Goal: Task Accomplishment & Management: Manage account settings

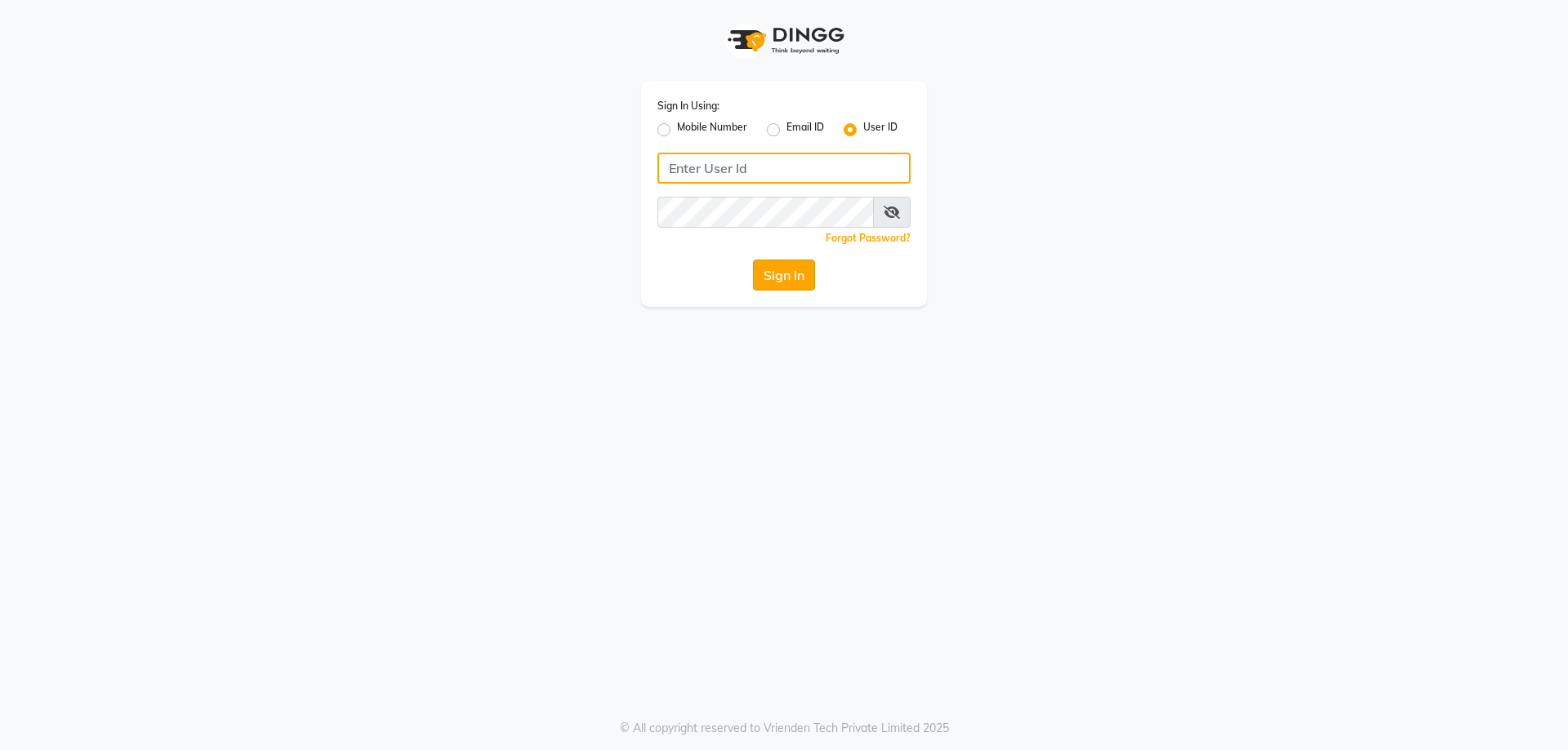
type input "kunal@123"
click at [778, 280] on button "Sign In" at bounding box center [784, 275] width 62 height 31
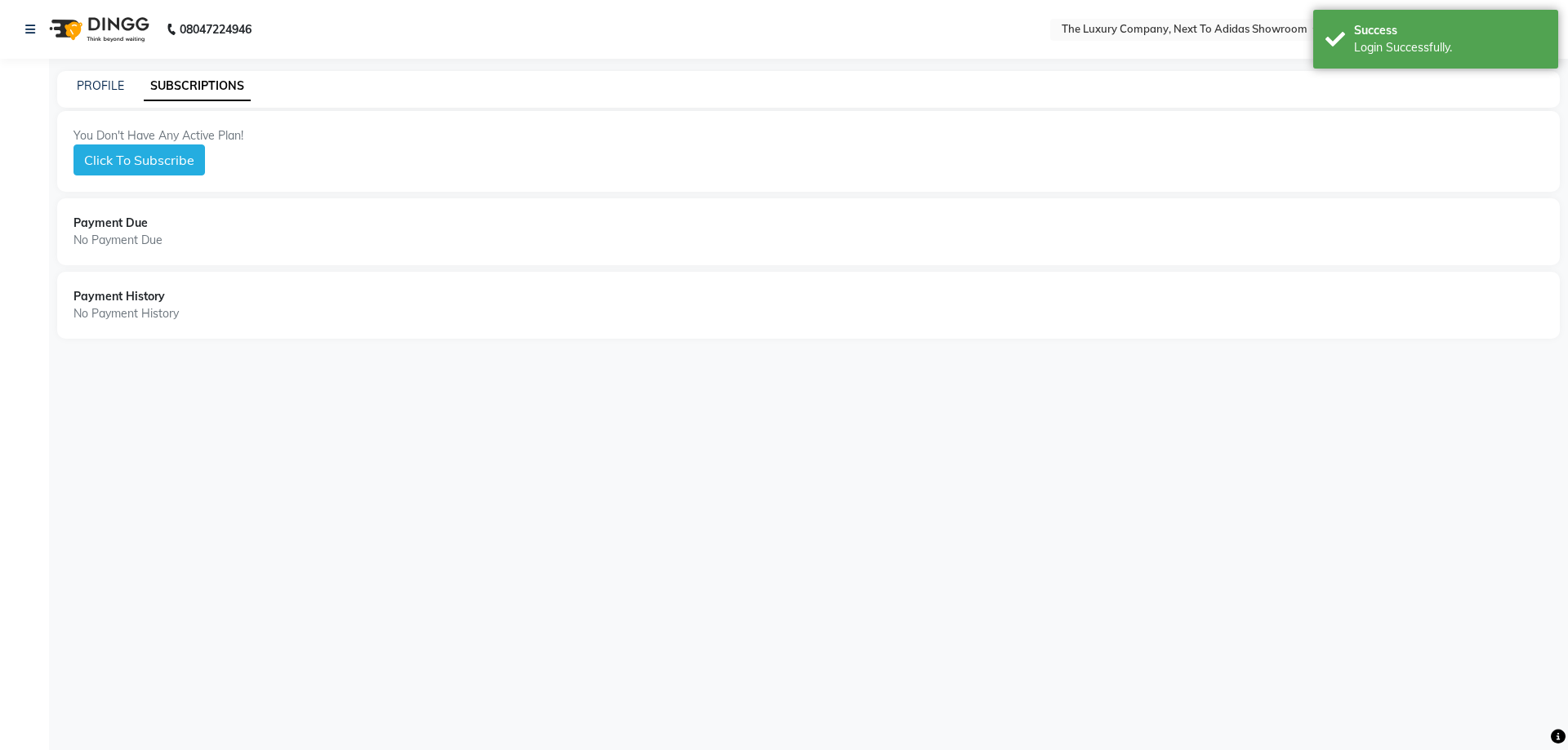
select select "en"
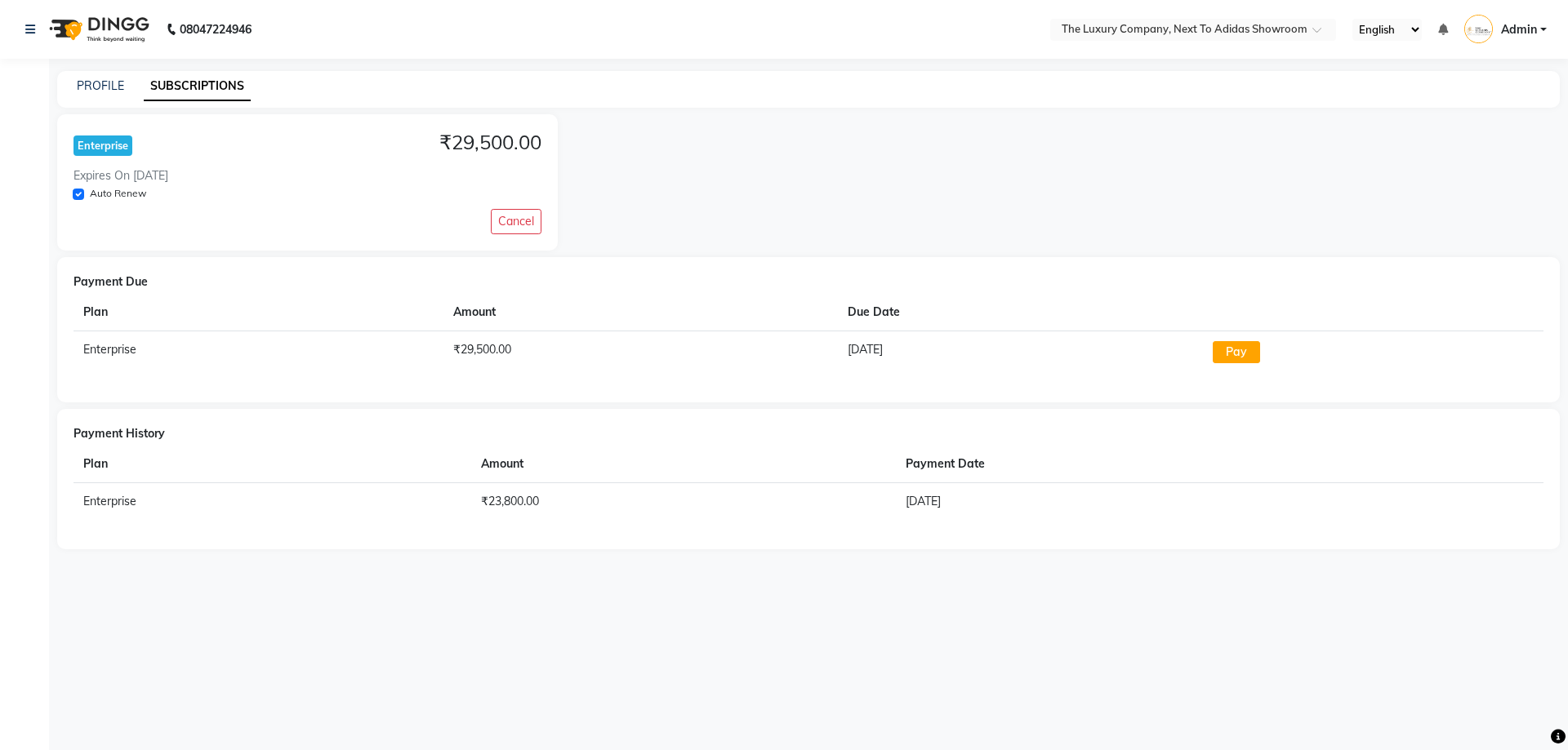
click at [1166, 336] on td "[DATE]" at bounding box center [1020, 351] width 365 height 43
click at [884, 219] on div "Enterprise ₹29,500.00 Expires On [DATE] Auto Renew Cancel" at bounding box center [809, 183] width 1502 height 137
